Goal: Task Accomplishment & Management: Use online tool/utility

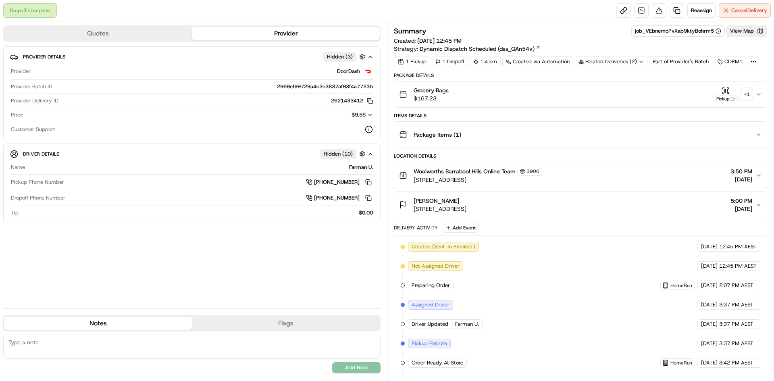
click at [626, 61] on div "Related Deliveries (2)" at bounding box center [611, 61] width 73 height 11
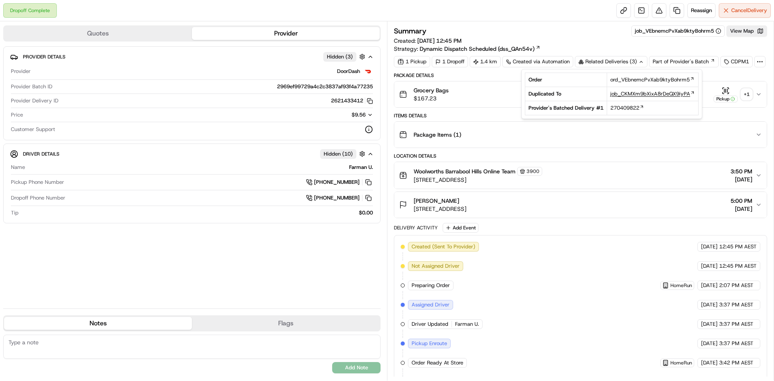
click at [635, 93] on span "job_CKMXm9bXixA8rDeQX9iyPA" at bounding box center [651, 93] width 80 height 7
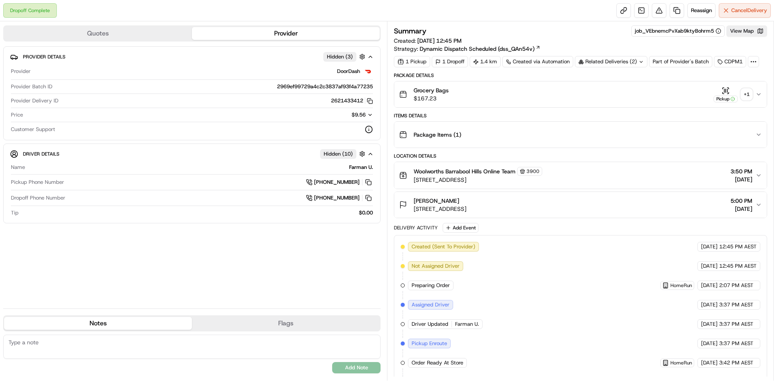
click at [122, 268] on div "Provider Details Hidden ( 3 ) Provider DoorDash Provider Batch ID 2969ef99729a4…" at bounding box center [191, 174] width 377 height 256
click at [675, 8] on link at bounding box center [677, 10] width 15 height 15
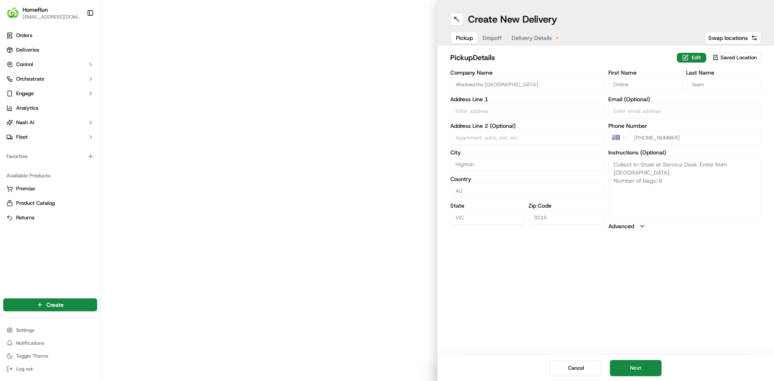
type input "[STREET_ADDRESS]"
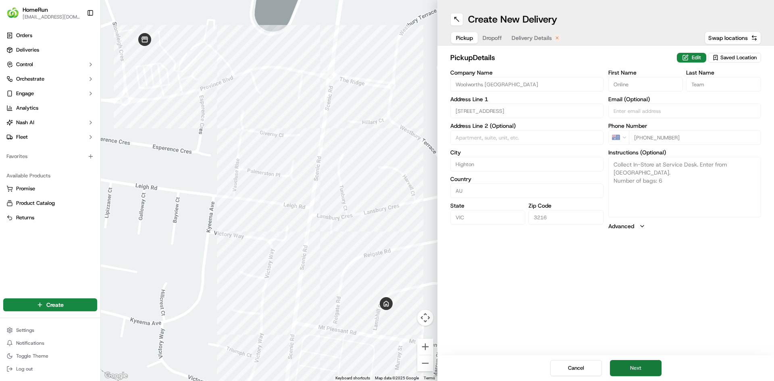
click at [633, 367] on button "Next" at bounding box center [636, 368] width 52 height 16
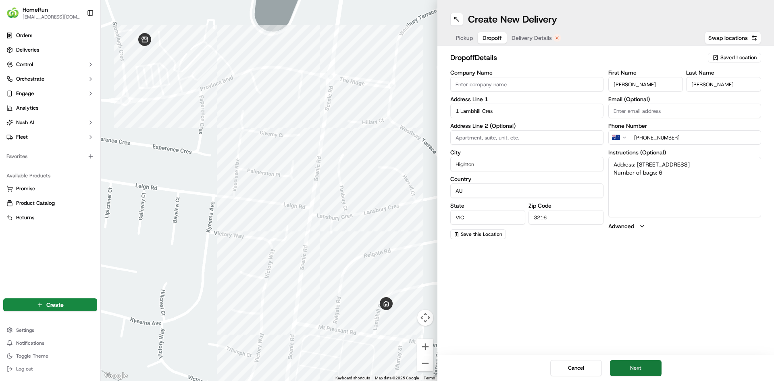
click at [635, 363] on button "Next" at bounding box center [636, 368] width 52 height 16
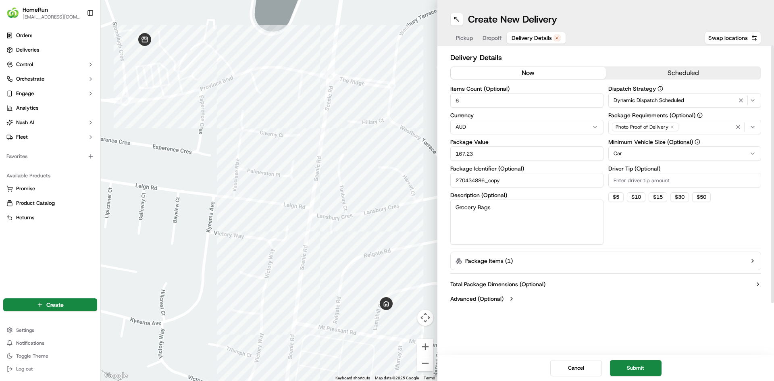
click at [516, 69] on button "now" at bounding box center [528, 73] width 155 height 12
click at [643, 367] on button "Submit" at bounding box center [636, 368] width 52 height 16
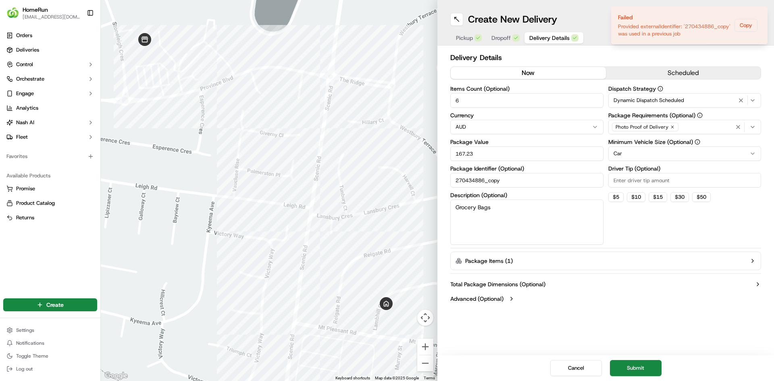
drag, startPoint x: 512, startPoint y: 179, endPoint x: 444, endPoint y: 180, distance: 67.8
click at [444, 180] on div "Delivery Details now scheduled Items Count (Optional) 6 Currency AUD Package Va…" at bounding box center [606, 179] width 337 height 267
click at [634, 367] on button "Submit" at bounding box center [636, 368] width 52 height 16
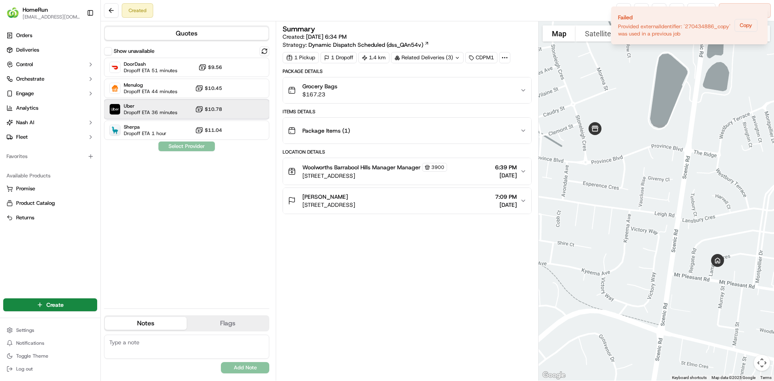
click at [148, 112] on span "Dropoff ETA 36 minutes" at bounding box center [151, 112] width 54 height 6
click at [190, 148] on button "Assign Provider" at bounding box center [186, 147] width 57 height 10
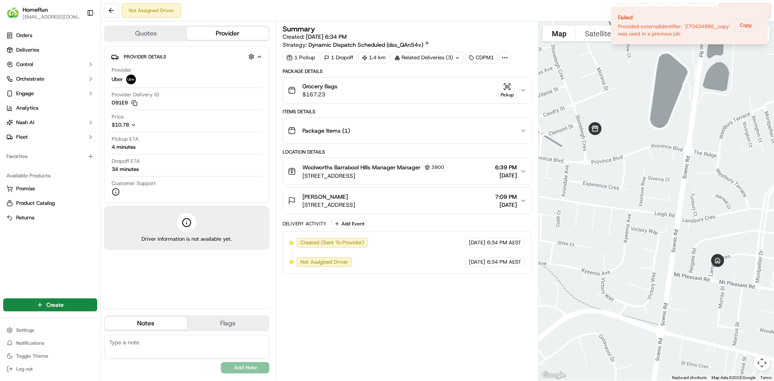
click at [533, 11] on div "Not Assigned Driver Reassign Cancel Delivery" at bounding box center [438, 10] width 674 height 21
click at [762, 13] on icon "Notifications (F8)" at bounding box center [761, 13] width 6 height 6
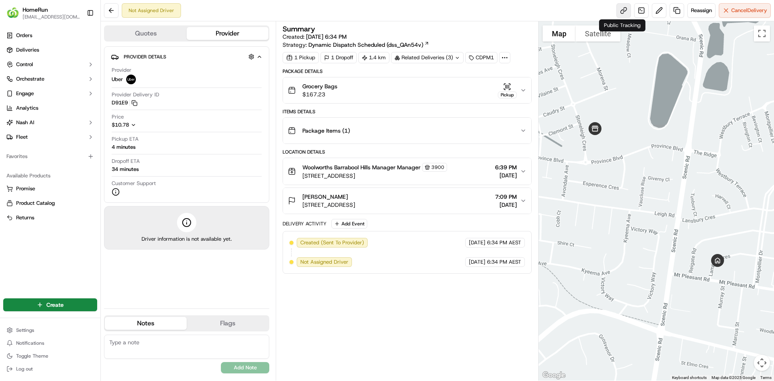
click at [625, 10] on link at bounding box center [624, 10] width 15 height 15
